Goal: Transaction & Acquisition: Purchase product/service

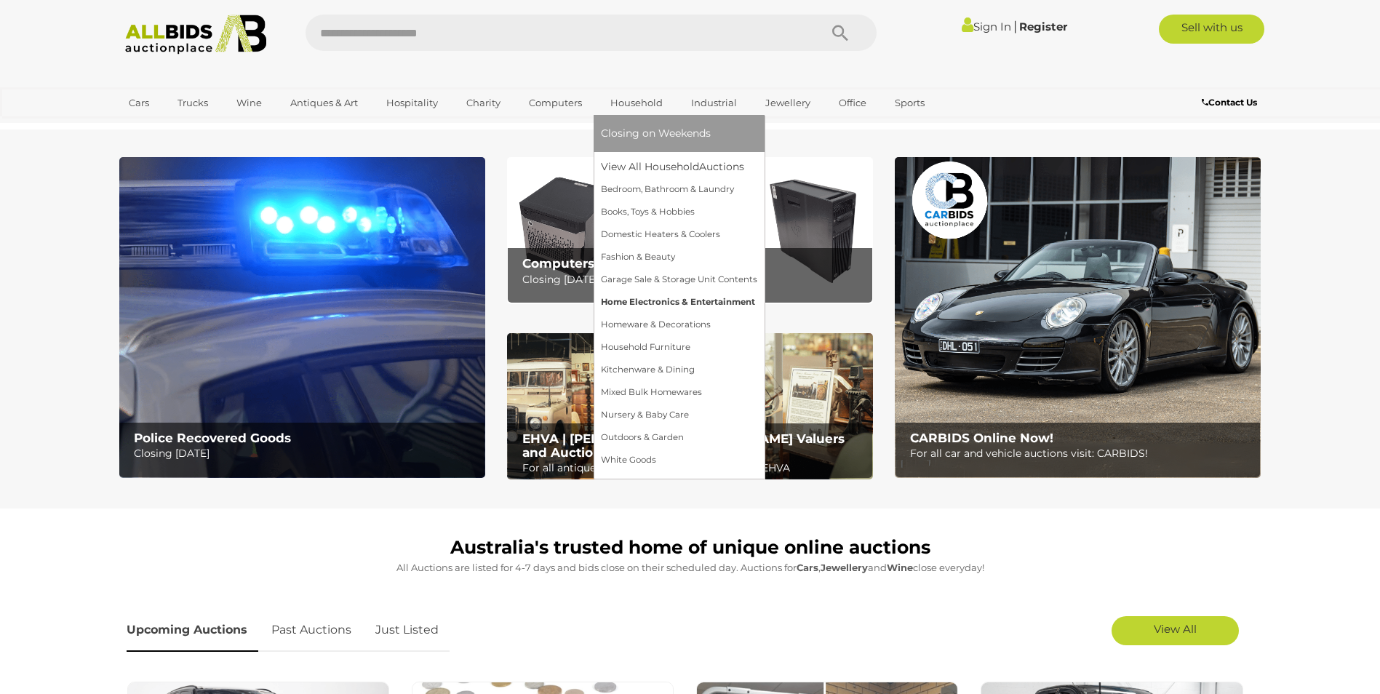
click at [679, 301] on link "Home Electronics & Entertainment" at bounding box center [679, 302] width 156 height 23
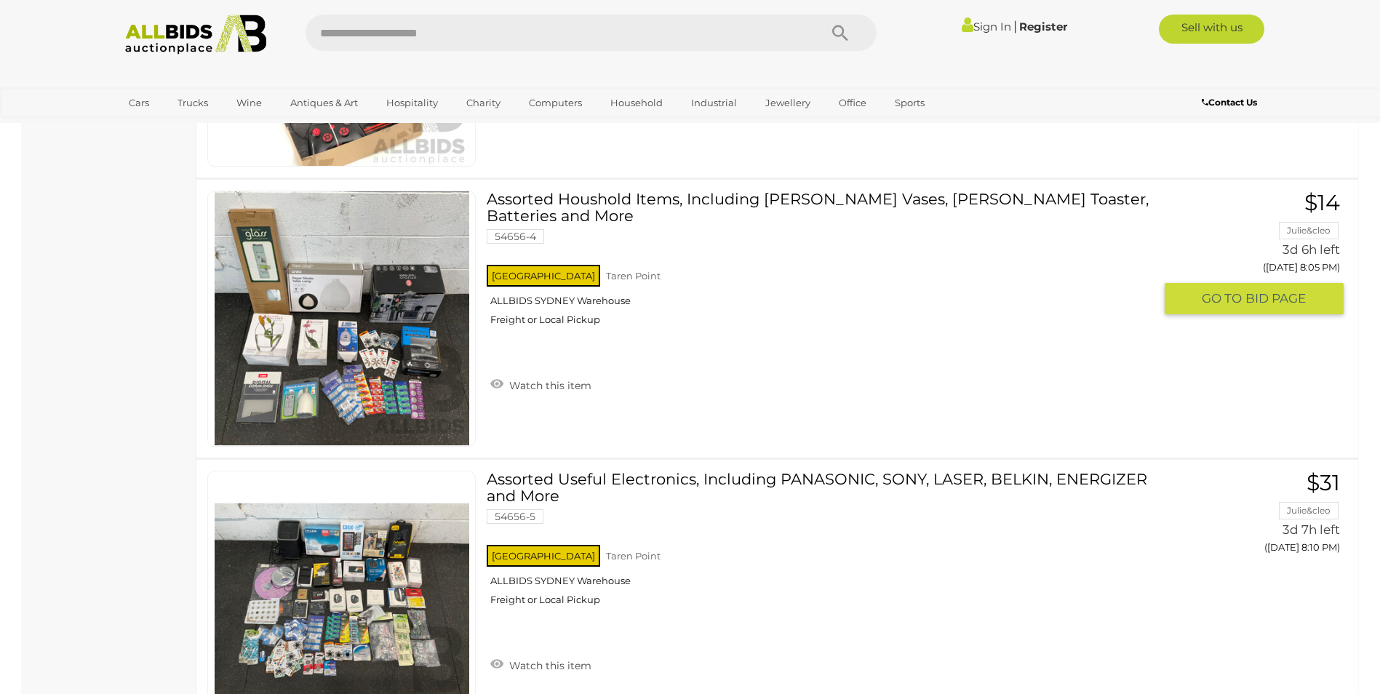
scroll to position [1383, 0]
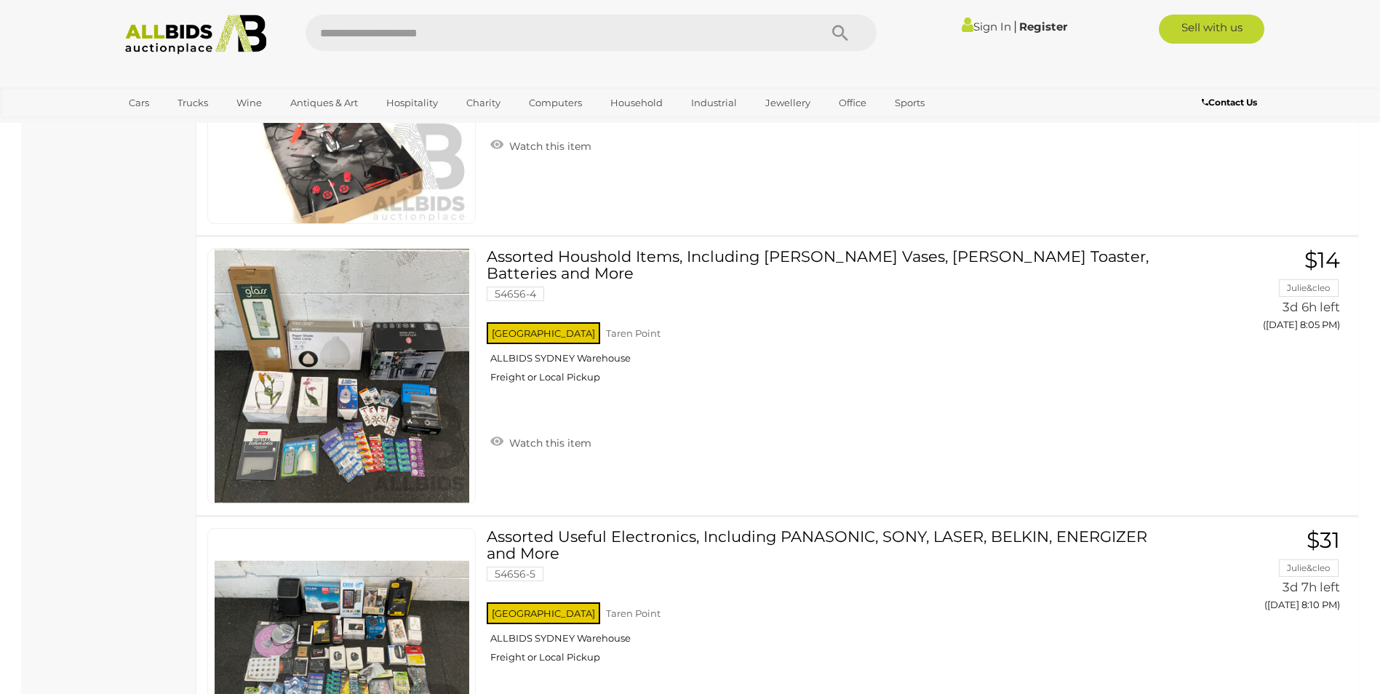
click at [160, 44] on img at bounding box center [196, 35] width 158 height 40
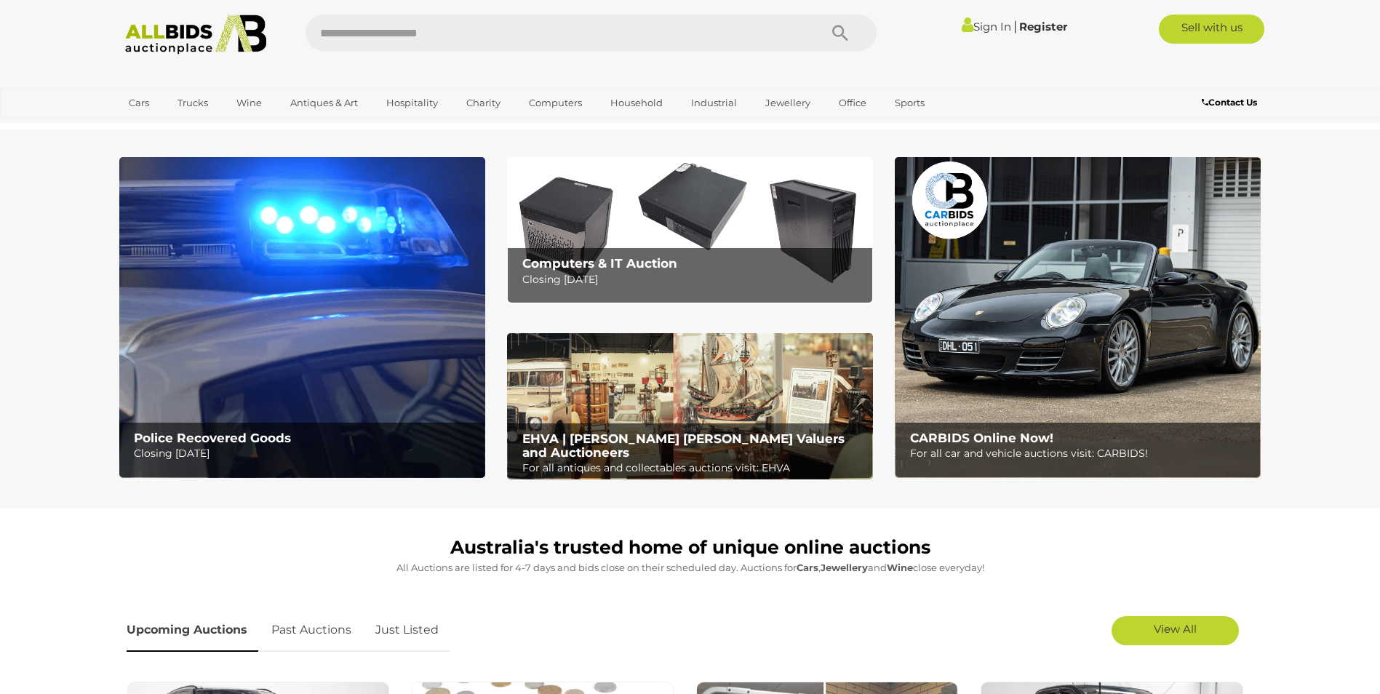
click at [188, 171] on img at bounding box center [302, 317] width 366 height 321
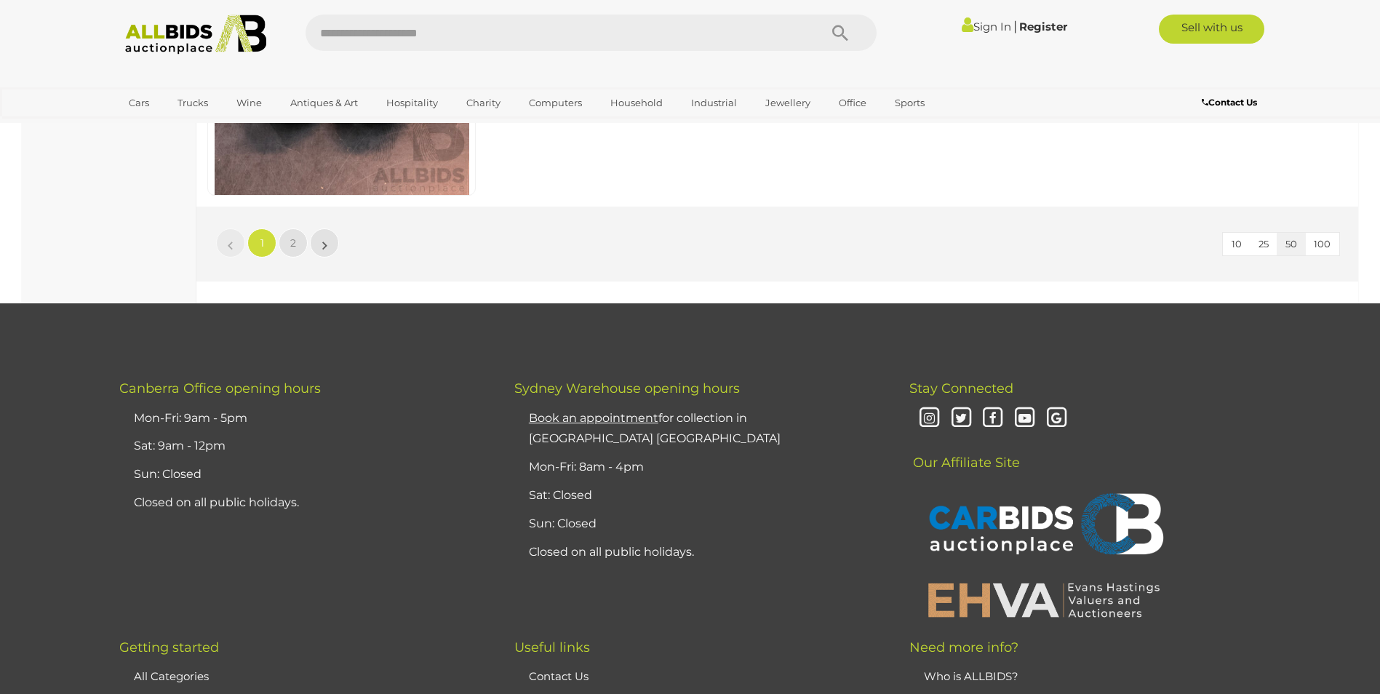
scroll to position [13972, 0]
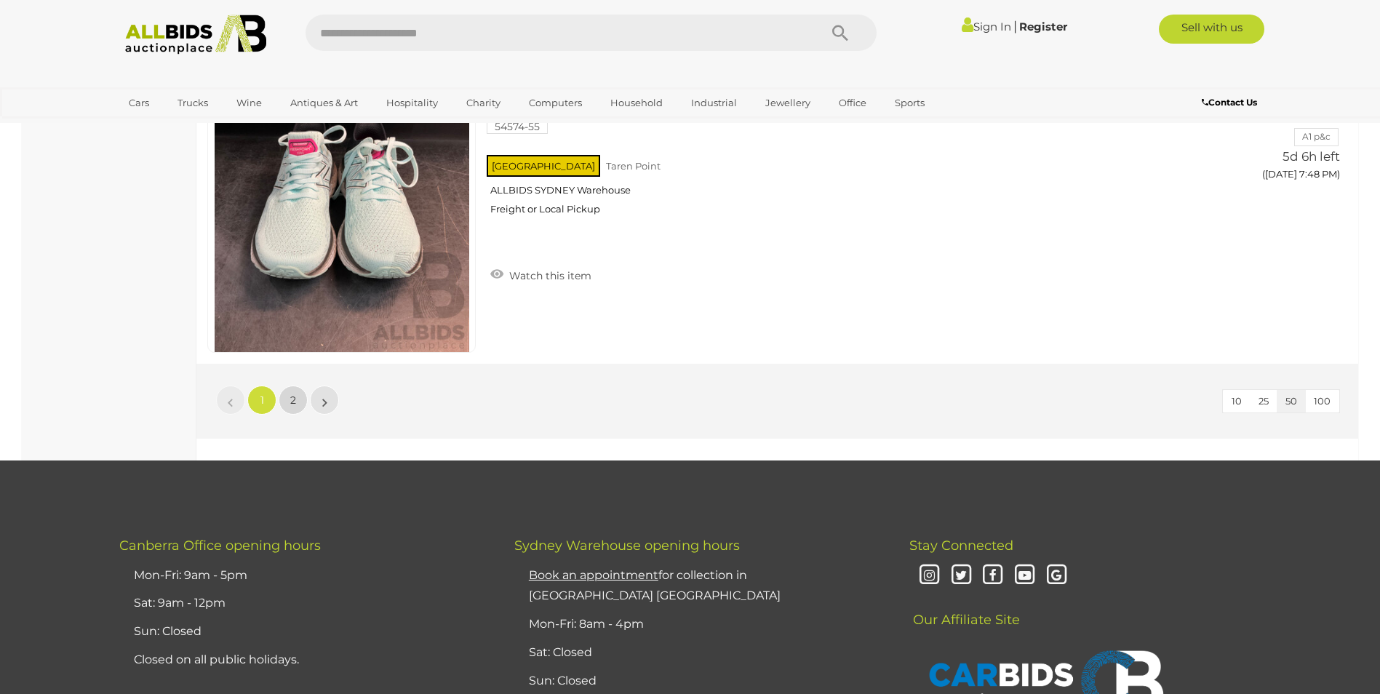
click at [284, 406] on link "2" at bounding box center [293, 400] width 29 height 29
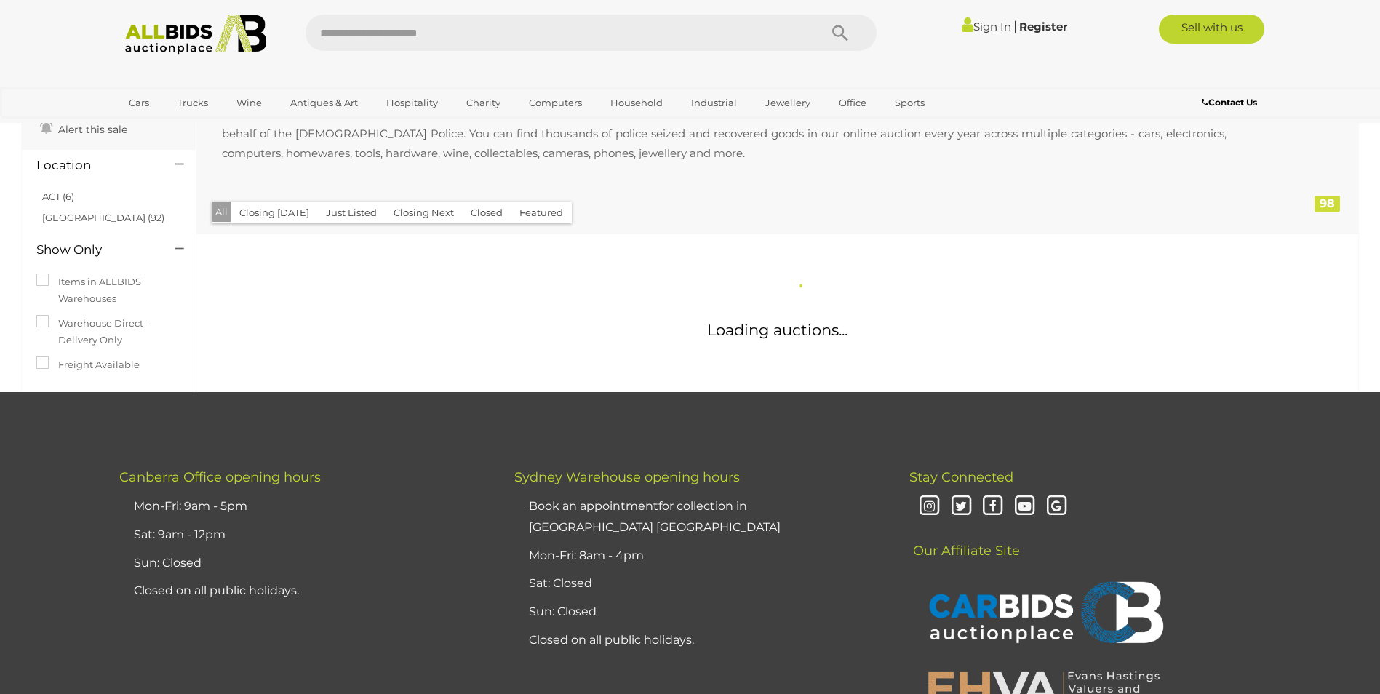
scroll to position [0, 0]
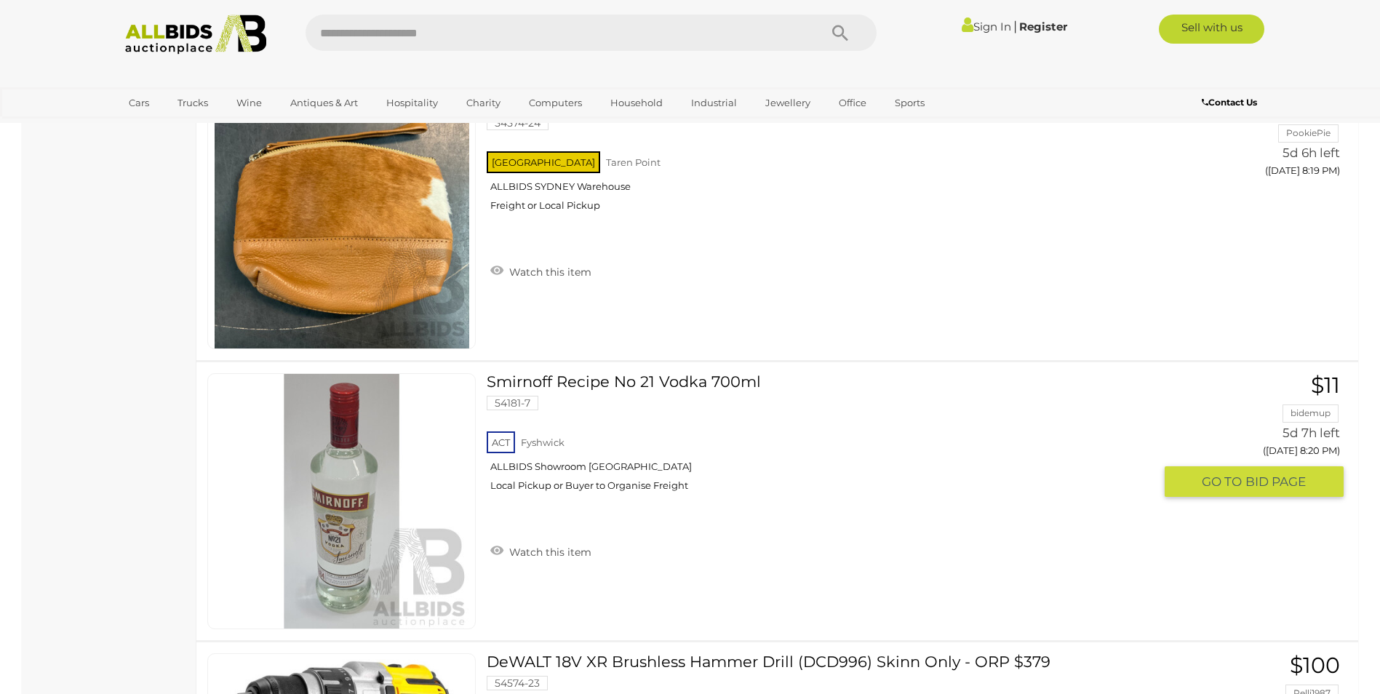
scroll to position [10843, 0]
